Goal: Find specific page/section: Find specific page/section

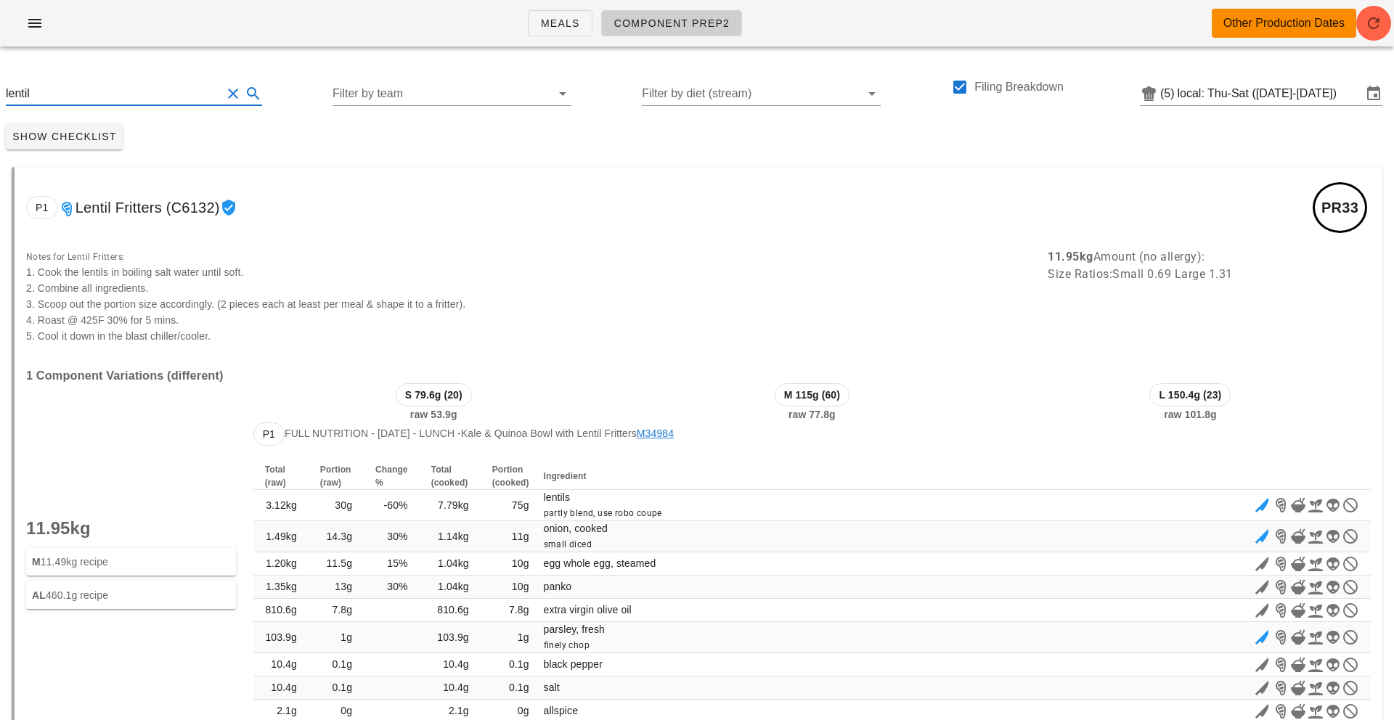
click at [52, 92] on input "lentil" at bounding box center [114, 93] width 216 height 23
type input "l"
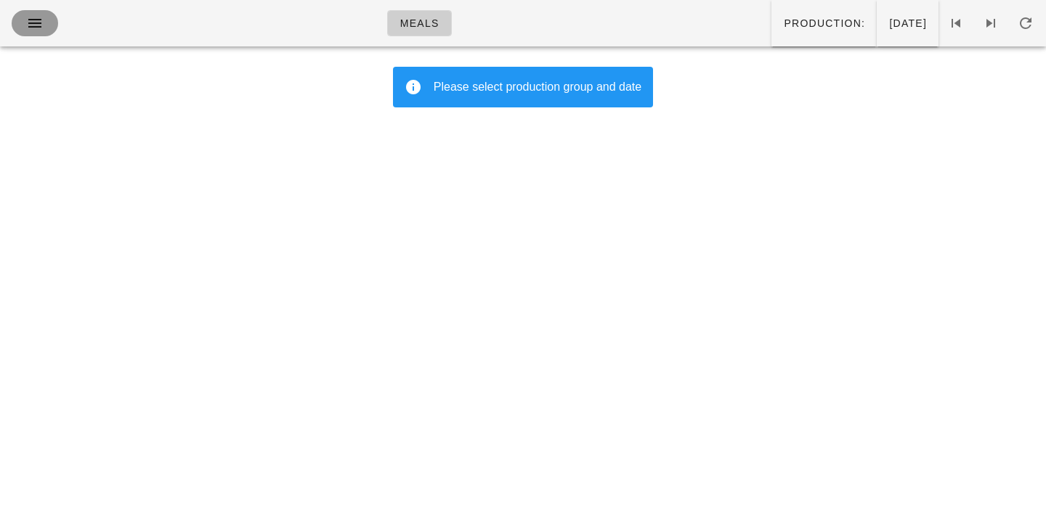
click at [22, 22] on button "button" at bounding box center [35, 23] width 46 height 26
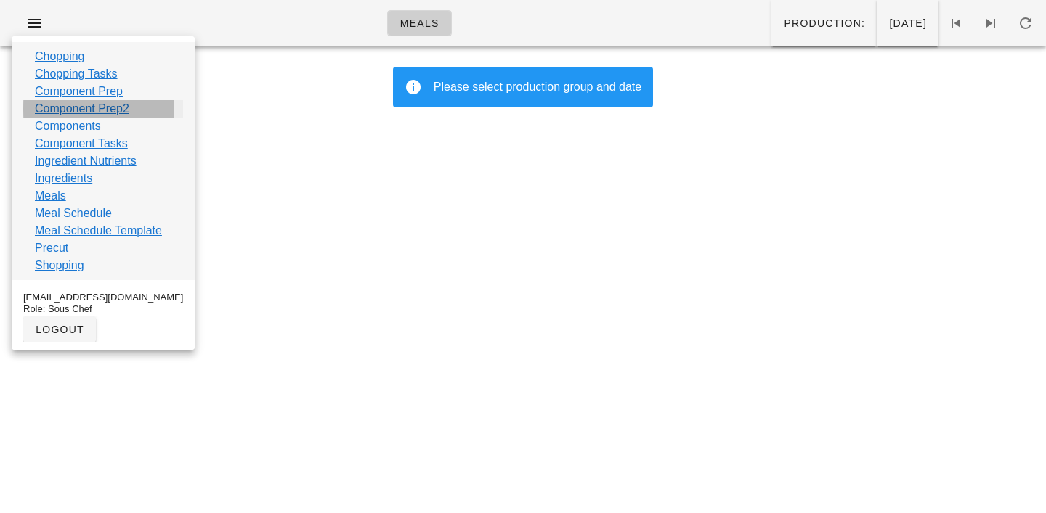
click at [50, 110] on link "Component Prep2" at bounding box center [82, 108] width 94 height 17
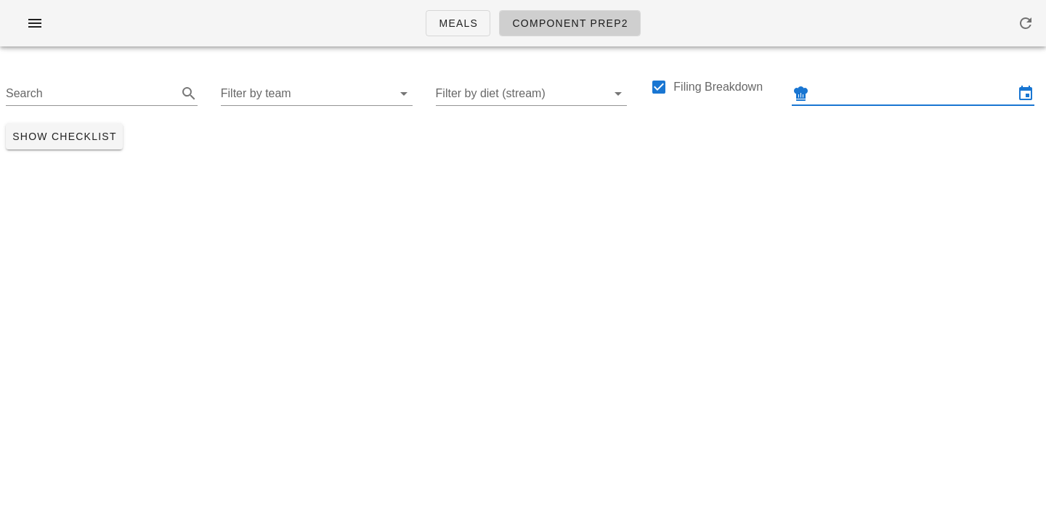
click at [865, 89] on input "text" at bounding box center [913, 93] width 202 height 23
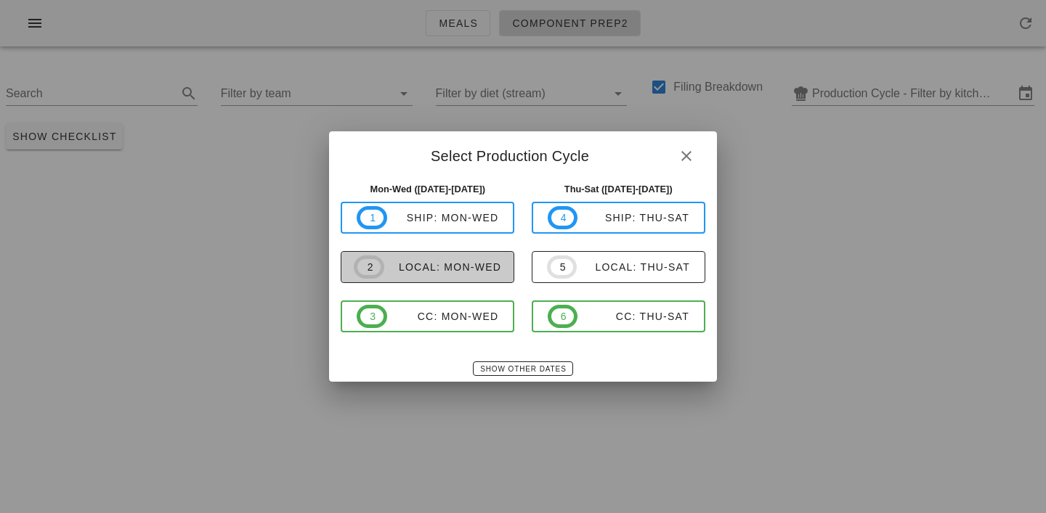
click at [454, 271] on div "local: Mon-Wed" at bounding box center [442, 267] width 117 height 12
type input "local: Mon-Wed (Aug 18-Aug 20)"
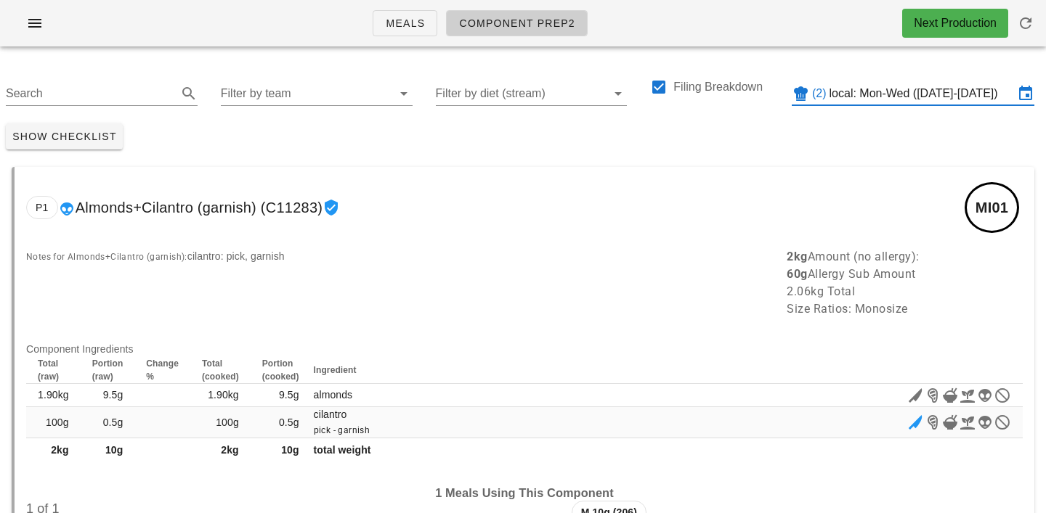
click at [296, 82] on input "Filter by team" at bounding box center [305, 93] width 168 height 23
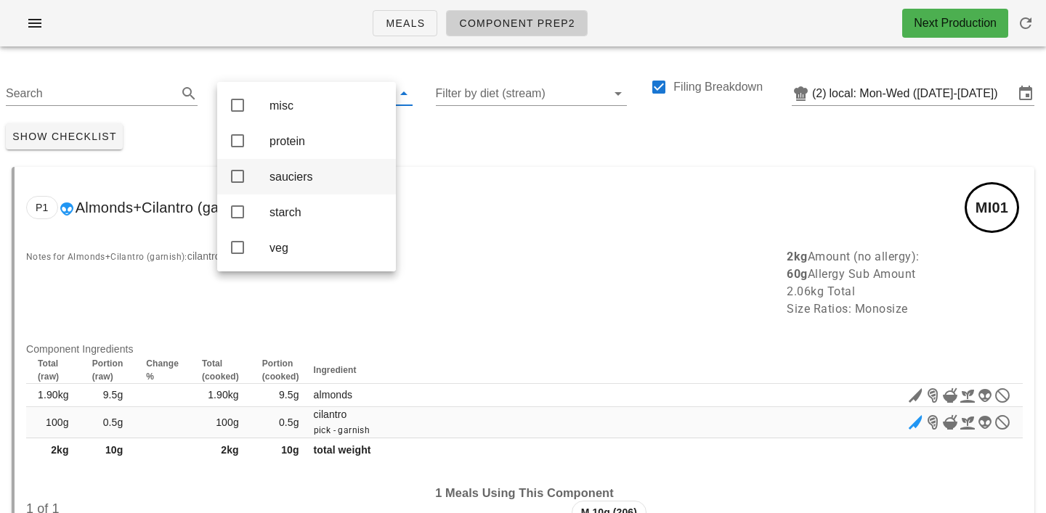
click at [290, 181] on div "sauciers" at bounding box center [326, 177] width 115 height 14
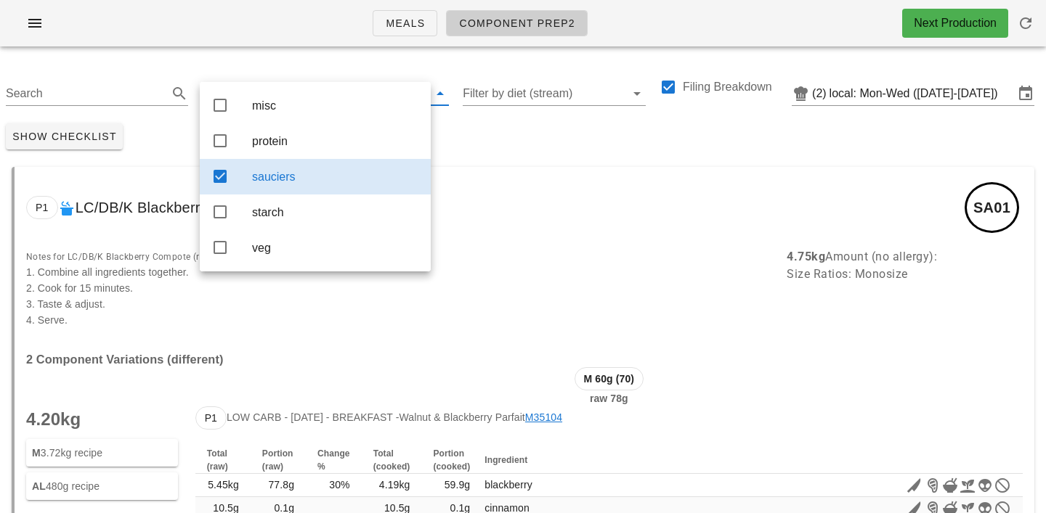
click at [508, 150] on div "Show Checklist" at bounding box center [523, 137] width 1046 height 38
